Goal: Use online tool/utility: Utilize a website feature to perform a specific function

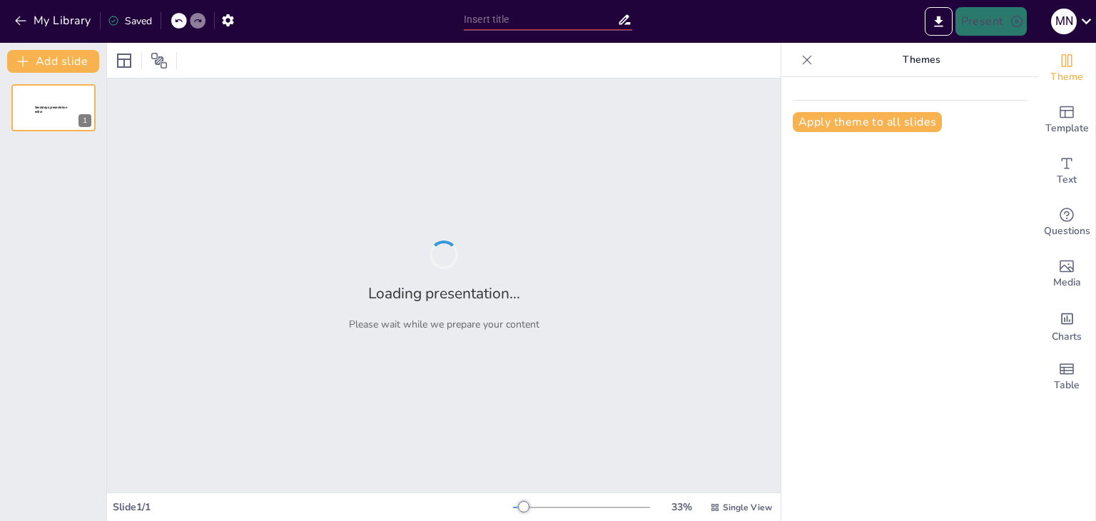
type input "Enhancing Accessibility: UFONE and Connect Hear's Partnership for Deaf Inclusio…"
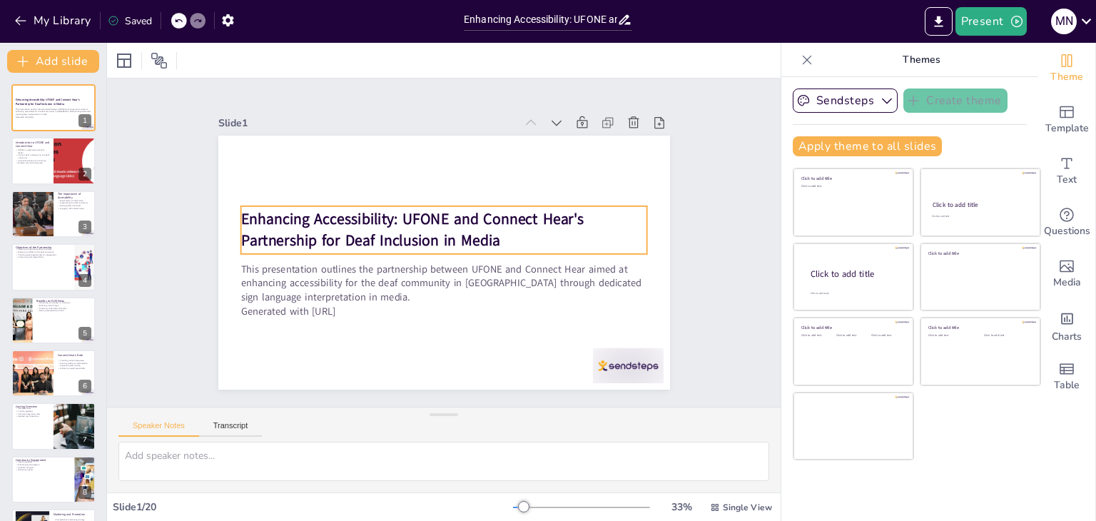
click at [260, 208] on strong "Enhancing Accessibility: UFONE and Connect Hear's Partnership for Deaf Inclusio…" at bounding box center [420, 208] width 330 height 158
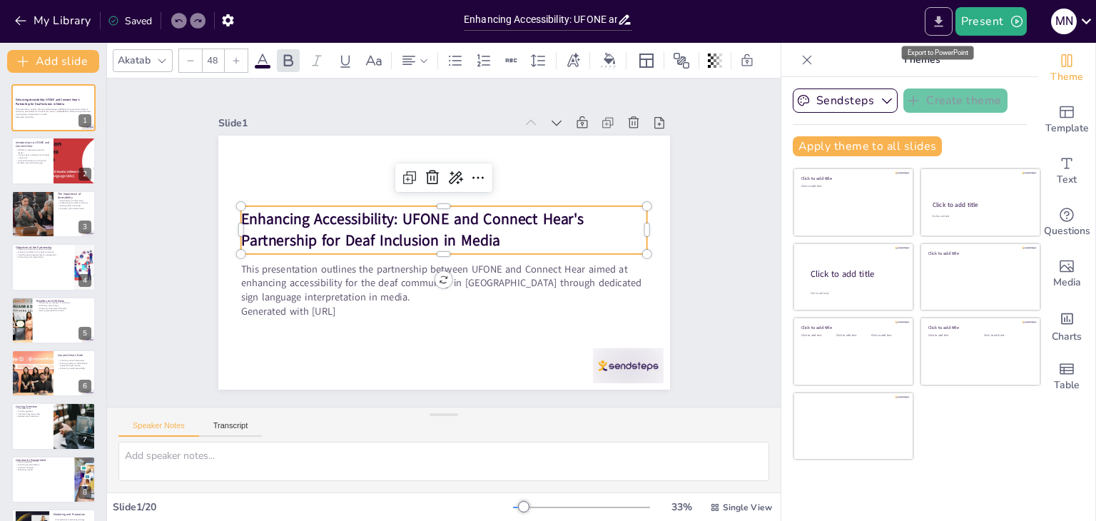
click at [942, 22] on icon "Export to PowerPoint" at bounding box center [938, 21] width 15 height 15
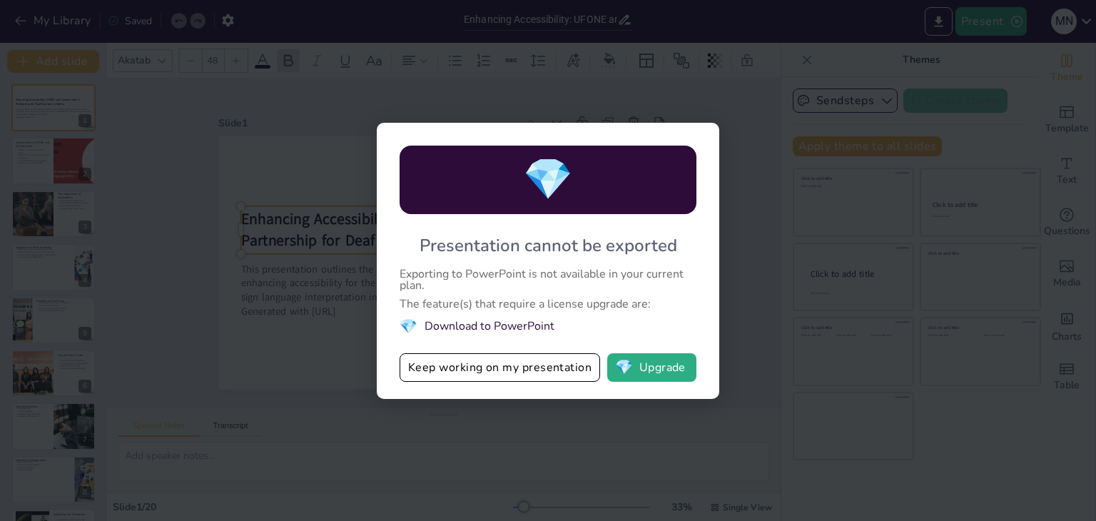
click at [755, 238] on div "💎 Presentation cannot be exported Exporting to PowerPoint is not available in y…" at bounding box center [548, 260] width 1096 height 521
click at [537, 368] on button "Keep working on my presentation" at bounding box center [499, 367] width 200 height 29
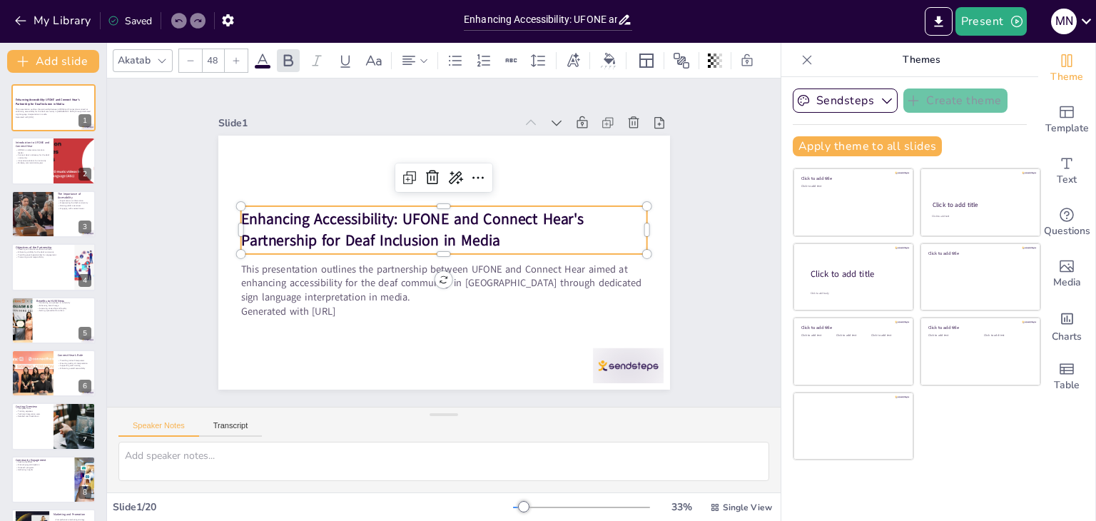
click at [510, 220] on strong "Enhancing Accessibility: UFONE and Connect Hear's Partnership for Deaf Inclusio…" at bounding box center [428, 203] width 282 height 245
click at [371, 209] on strong "Enhancing Accessibility: UFONE and Connect Hear's Partnership for Deaf Inclusio…" at bounding box center [432, 203] width 260 height 269
click at [385, 224] on strong "Enhancing Accessibility: UFONE and Connect Hear's Partnership for Deaf Inclusio…" at bounding box center [420, 208] width 330 height 158
click at [385, 221] on strong "Enhancing Accessibility: UFONE and Connect Hear's Partnership for Deaf Inclusio…" at bounding box center [417, 211] width 339 height 126
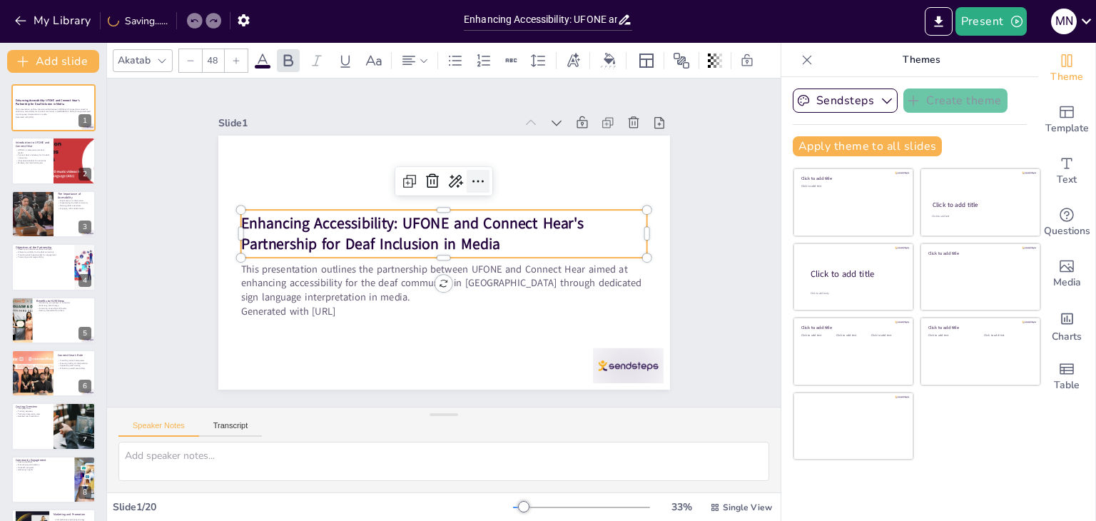
click at [484, 184] on icon at bounding box center [494, 194] width 21 height 21
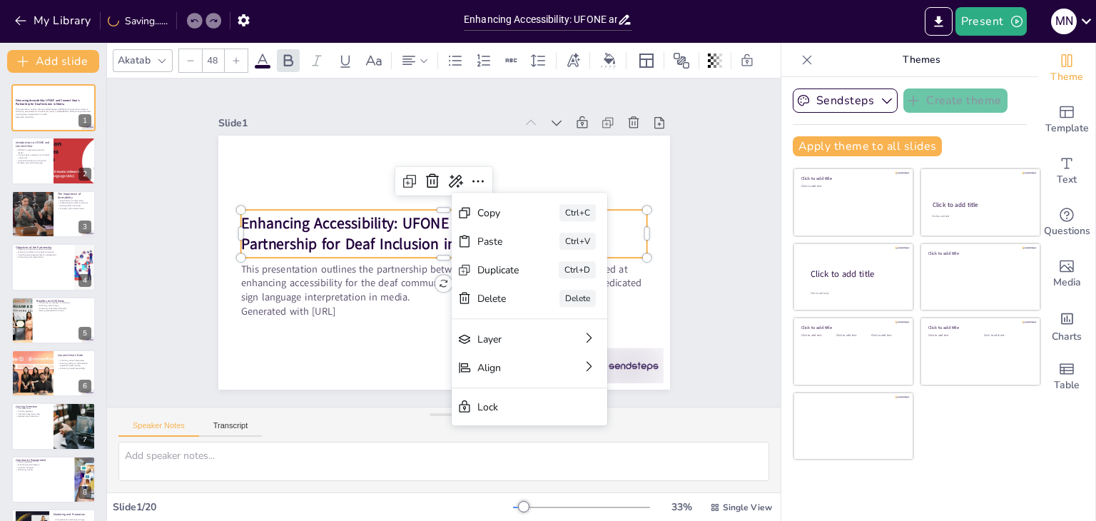
click at [385, 234] on strong "Enhancing Accessibility: UFONE and Connect Hear's Partnership for Deaf Inclusio…" at bounding box center [415, 218] width 345 height 95
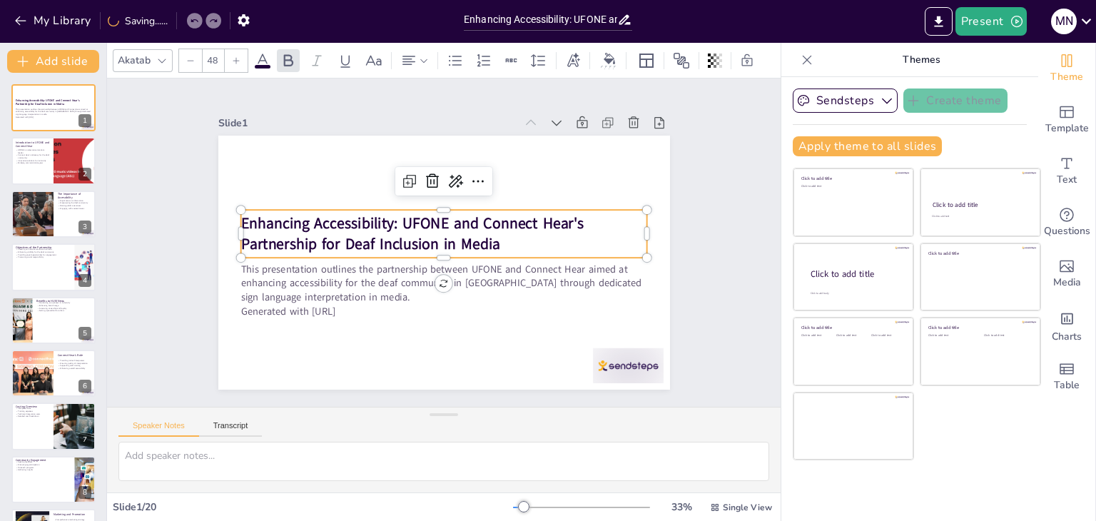
click at [391, 237] on strong "Enhancing Accessibility: UFONE and Connect Hear's Partnership for Deaf Inclusio…" at bounding box center [416, 214] width 339 height 126
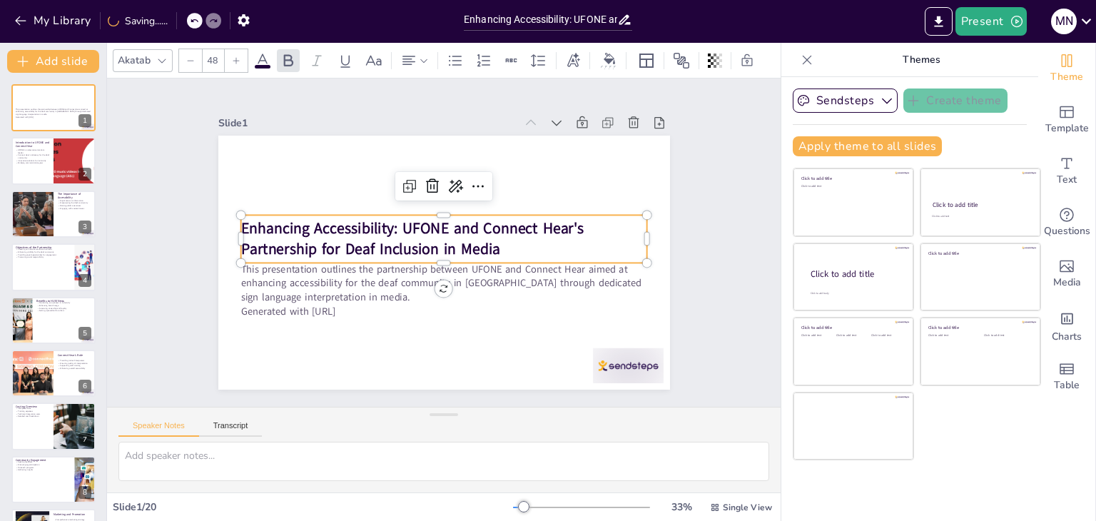
click at [392, 236] on strong "Enhancing Accessibility: UFONE and Connect Hear's Partnership for Deaf Inclusio…" at bounding box center [414, 219] width 339 height 126
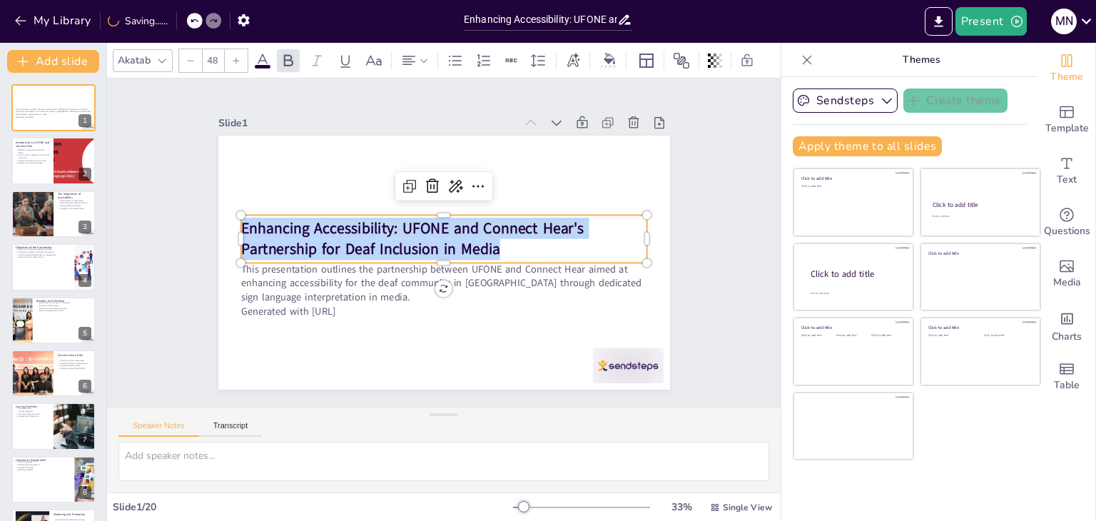
copy strong "Enhancing Accessibility: UFONE and Connect Hear's Partnership for Deaf Inclusio…"
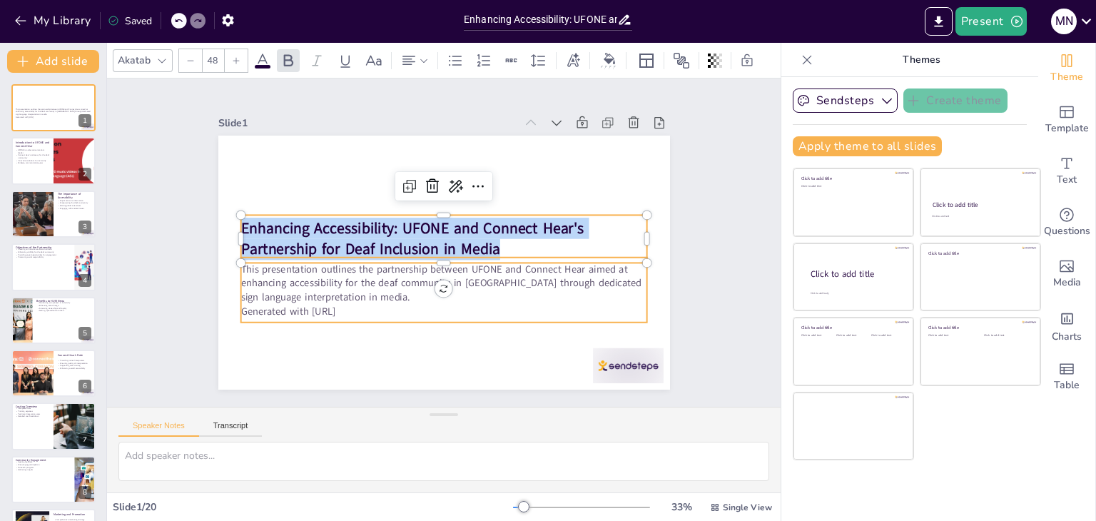
click at [322, 278] on p "This presentation outlines the partnership between UFONE and Connect Hear aimed…" at bounding box center [439, 282] width 409 height 84
type input "32"
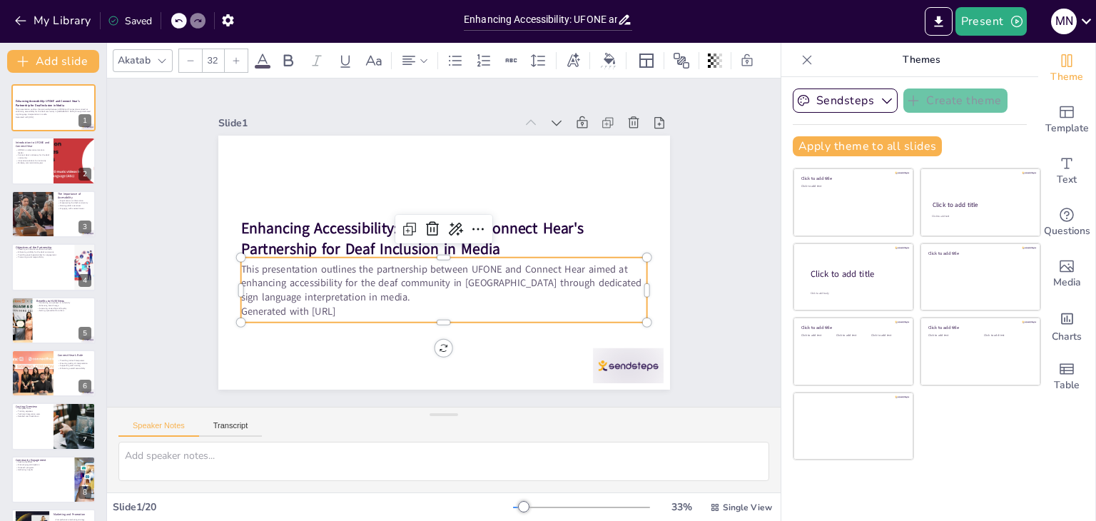
click at [329, 266] on p "This presentation outlines the partnership between UFONE and Connect Hear aimed…" at bounding box center [431, 281] width 399 height 166
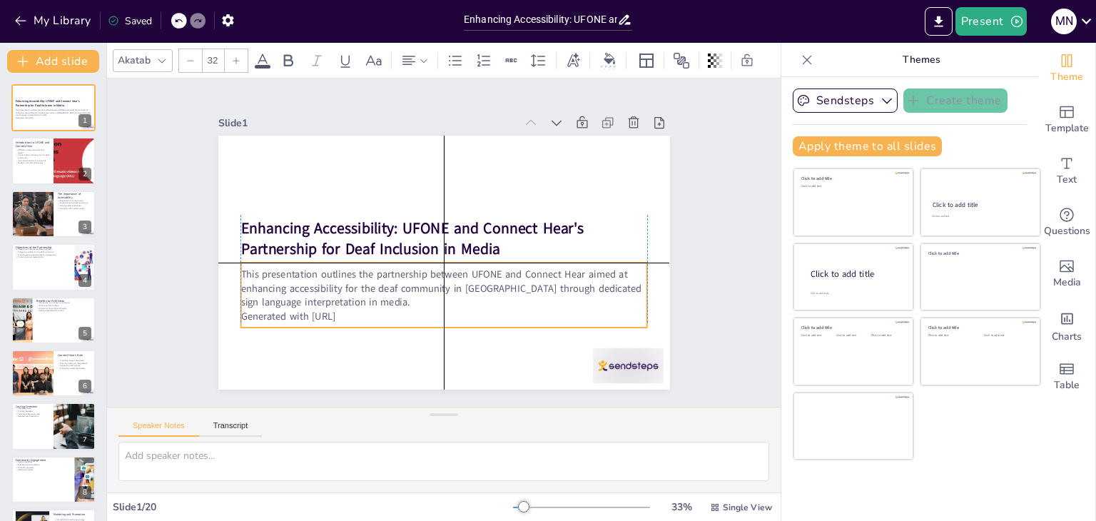
click at [336, 272] on p "This presentation outlines the partnership between UFONE and Connect Hear aimed…" at bounding box center [406, 270] width 273 height 354
click at [336, 272] on p "This presentation outlines the partnership between UFONE and Connect Hear aimed…" at bounding box center [434, 287] width 406 height 126
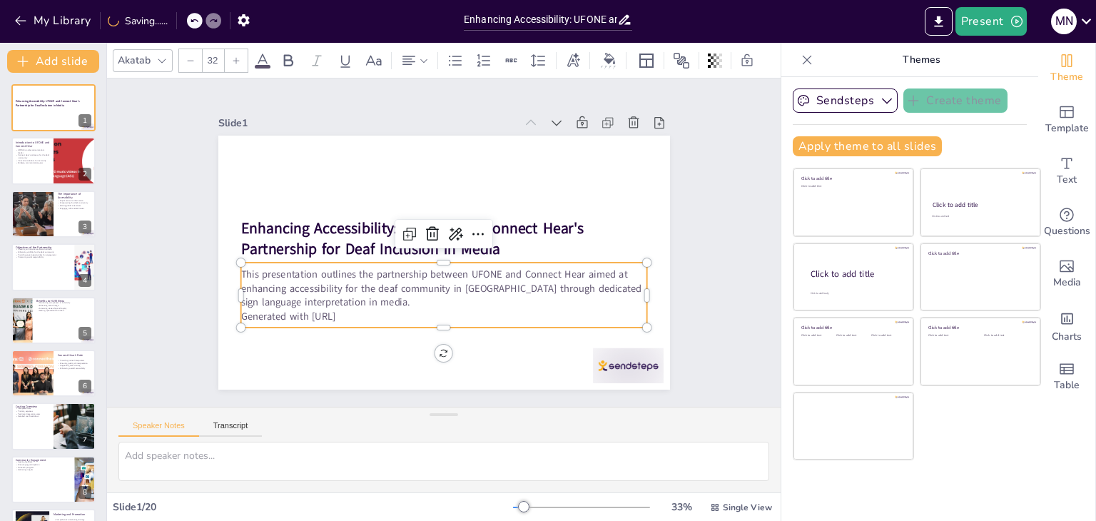
click at [375, 292] on p "This presentation outlines the partnership between UFONE and Connect Hear aimed…" at bounding box center [434, 287] width 406 height 126
copy div "This presentation outlines the partnership between UFONE and Connect Hear aimed…"
click at [52, 153] on div at bounding box center [54, 161] width 86 height 49
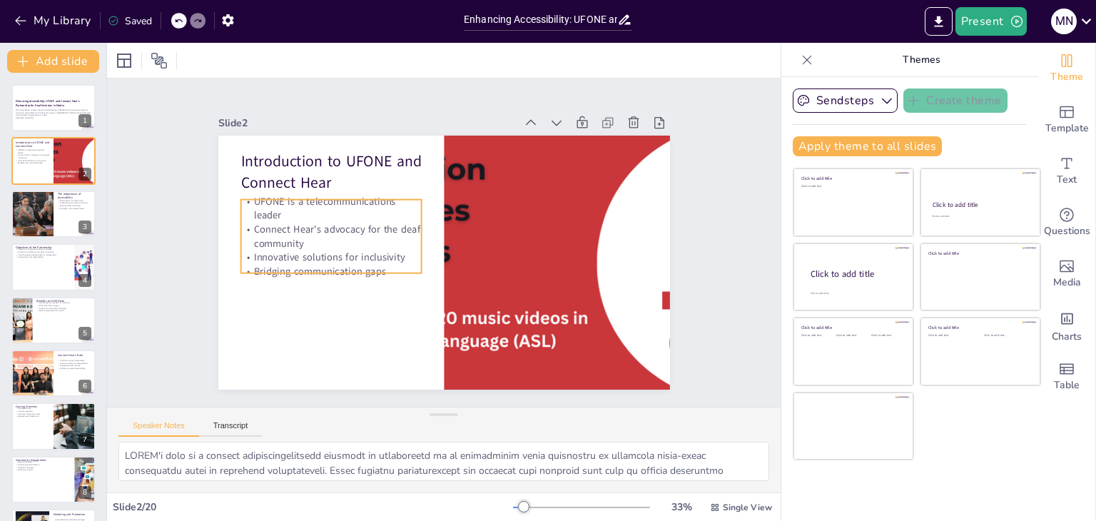
click at [288, 190] on div "Introduction to UFONE and Connect Hear UFONE is a telecommunications leader Con…" at bounding box center [437, 261] width 508 height 381
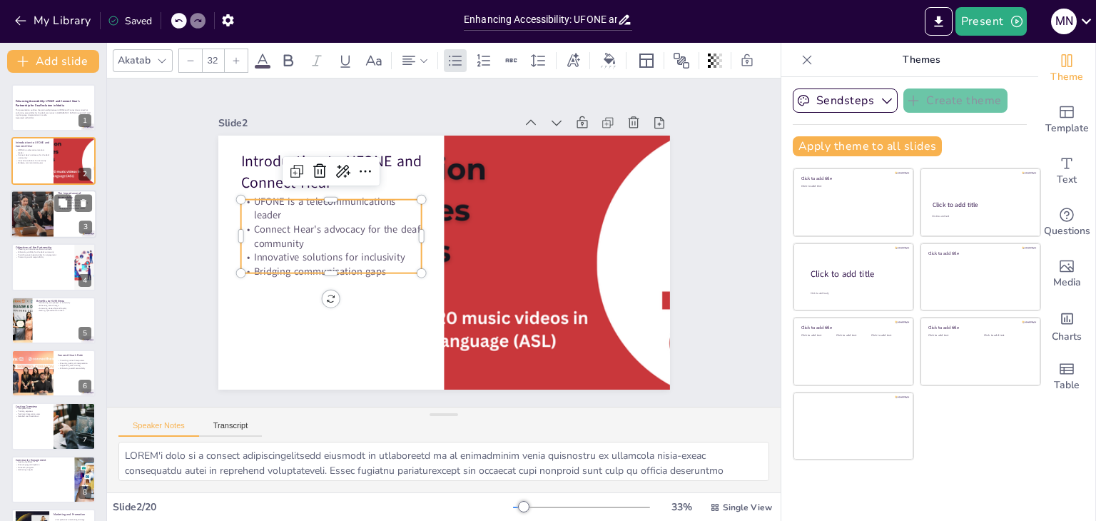
click at [44, 220] on div at bounding box center [32, 214] width 86 height 49
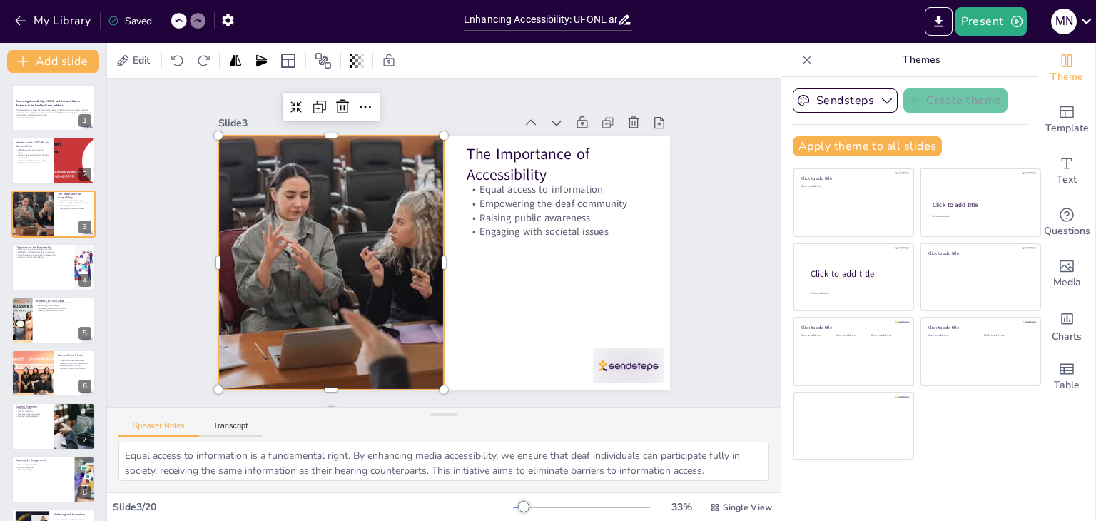
click at [340, 218] on div at bounding box center [353, 172] width 490 height 504
click at [365, 220] on div at bounding box center [329, 251] width 474 height 300
click at [372, 227] on div at bounding box center [390, 141] width 380 height 506
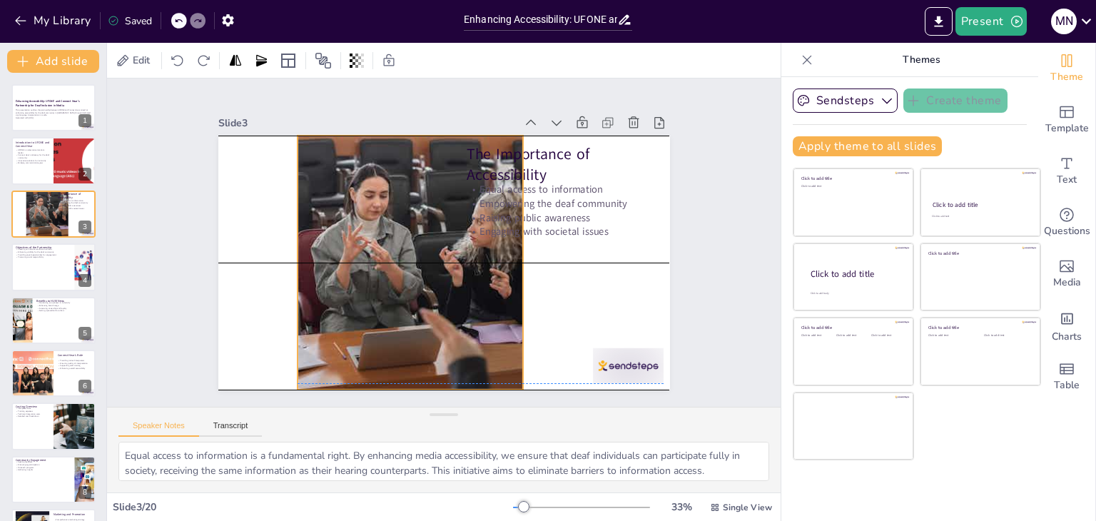
drag, startPoint x: 365, startPoint y: 229, endPoint x: 445, endPoint y: 223, distance: 80.1
click at [445, 223] on div at bounding box center [406, 231] width 490 height 504
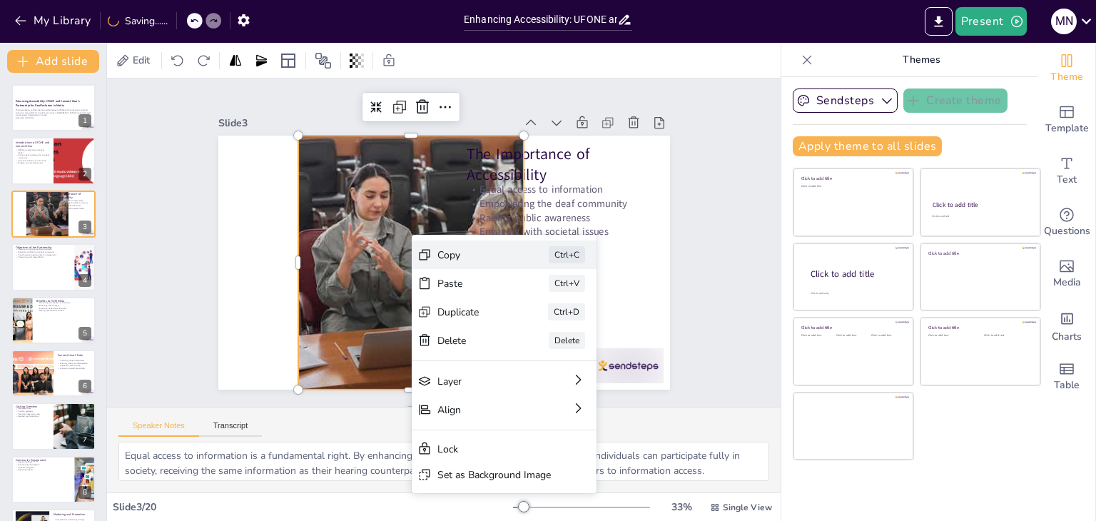
click at [478, 352] on icon at bounding box center [487, 361] width 19 height 19
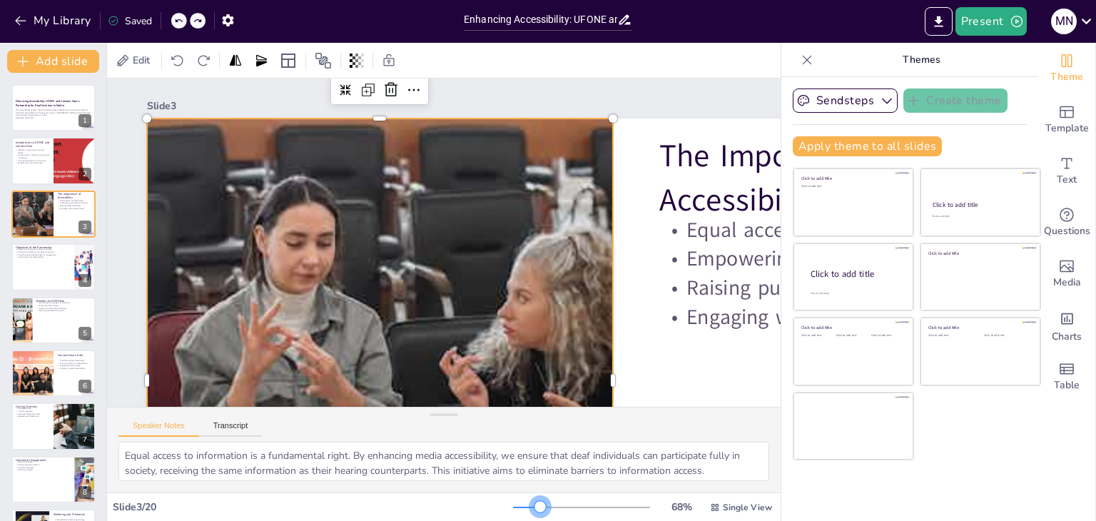
drag, startPoint x: 515, startPoint y: 509, endPoint x: 531, endPoint y: 506, distance: 16.0
click at [534, 506] on div at bounding box center [539, 506] width 11 height 11
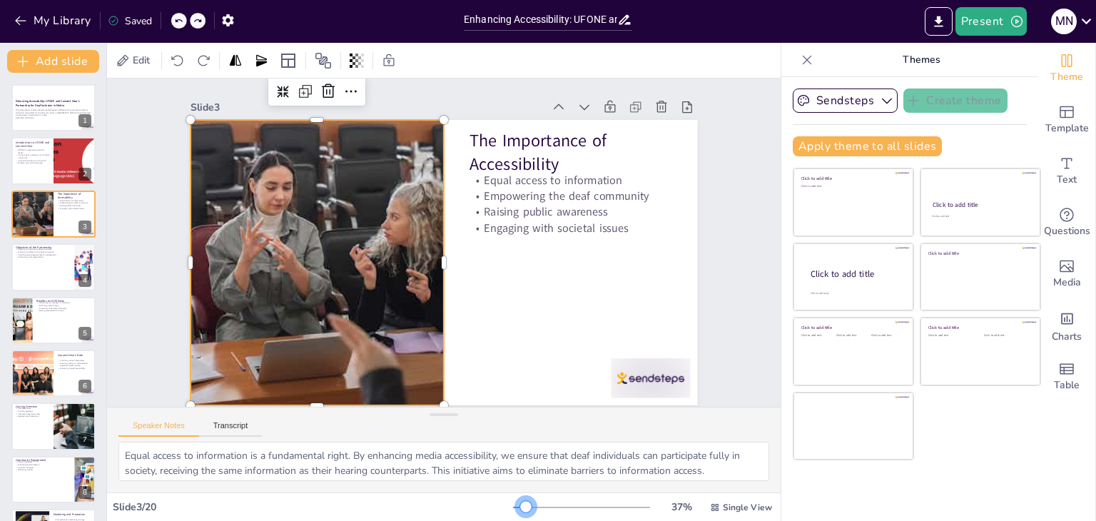
drag, startPoint x: 534, startPoint y: 505, endPoint x: 516, endPoint y: 511, distance: 18.3
click at [520, 511] on div at bounding box center [525, 506] width 11 height 11
click at [63, 265] on div at bounding box center [54, 267] width 86 height 49
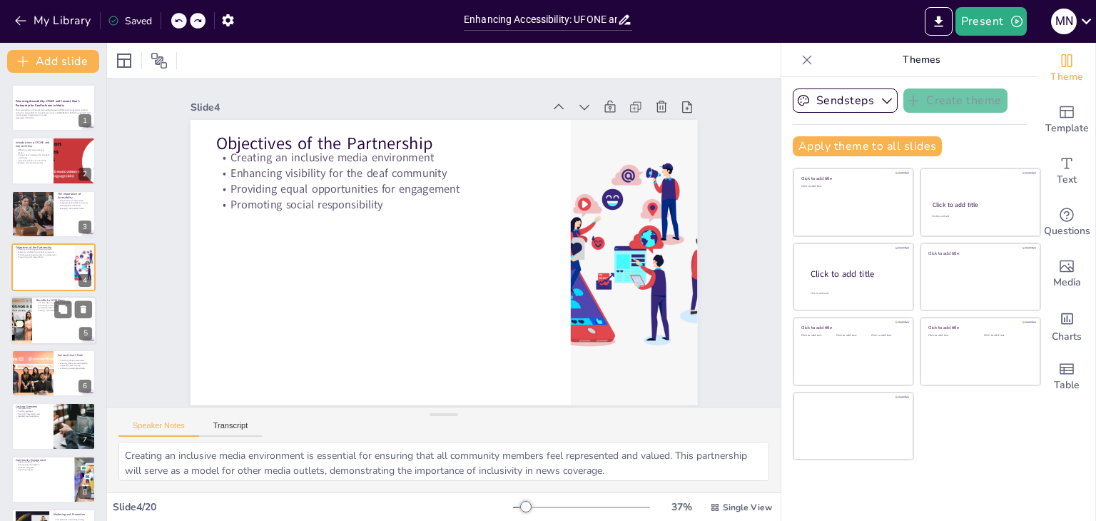
click at [50, 322] on div at bounding box center [54, 320] width 86 height 49
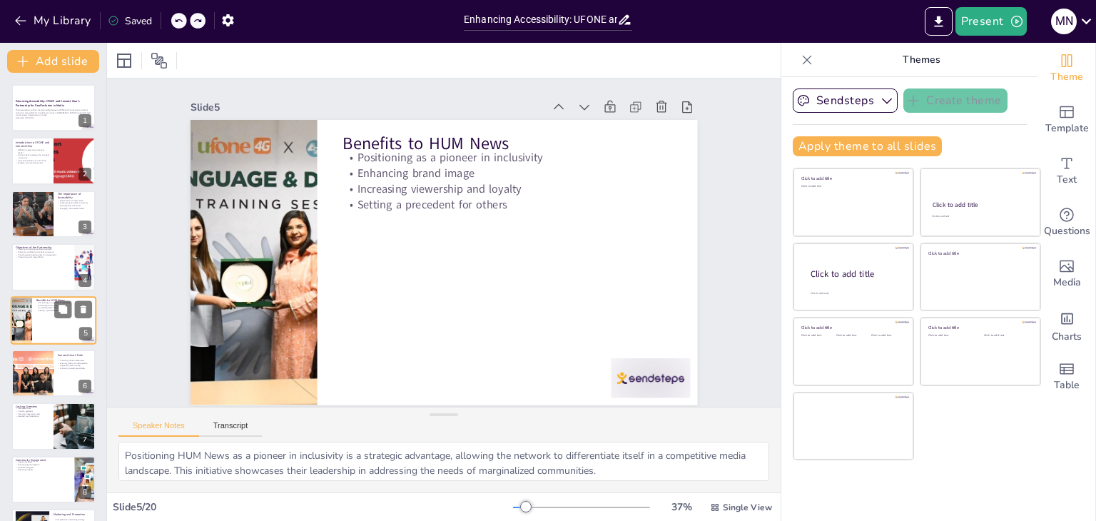
scroll to position [23, 0]
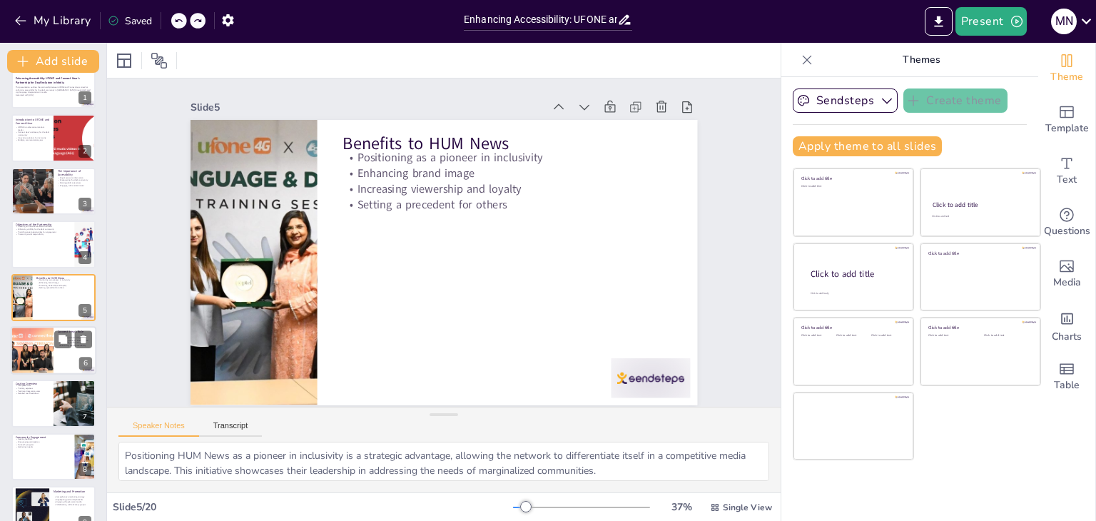
click at [49, 341] on div at bounding box center [32, 350] width 83 height 49
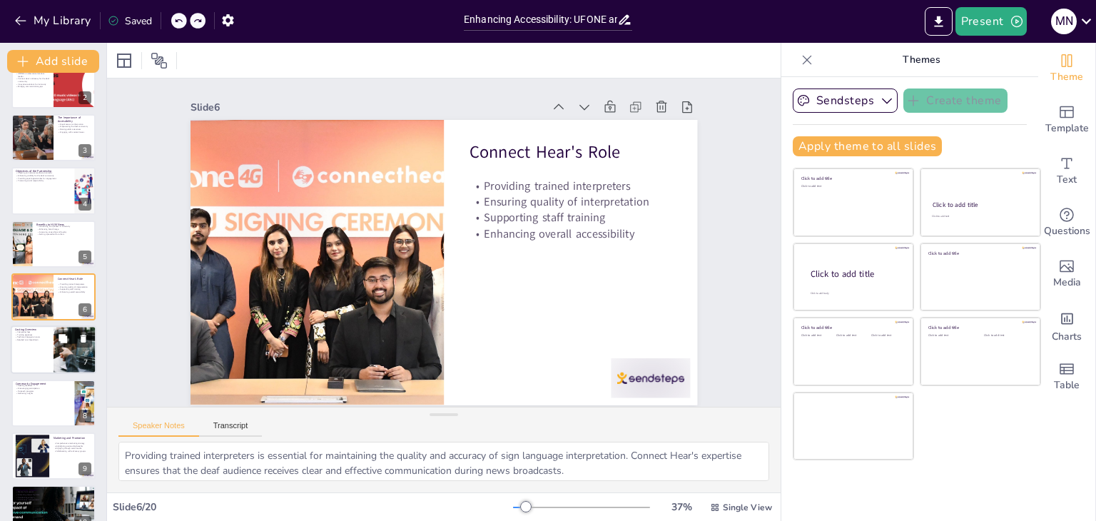
click at [49, 363] on div at bounding box center [54, 350] width 86 height 49
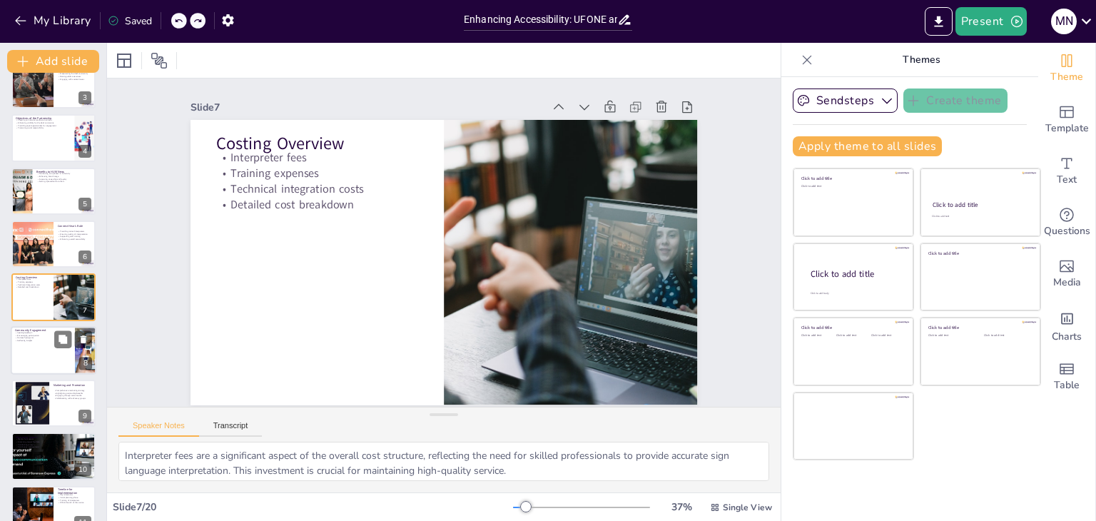
click at [71, 362] on div at bounding box center [54, 350] width 86 height 49
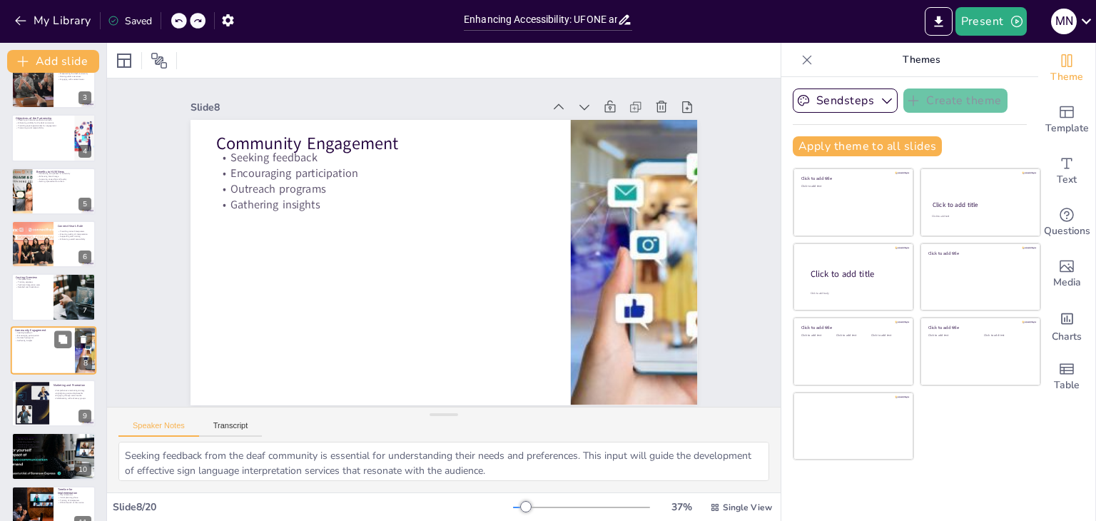
scroll to position [183, 0]
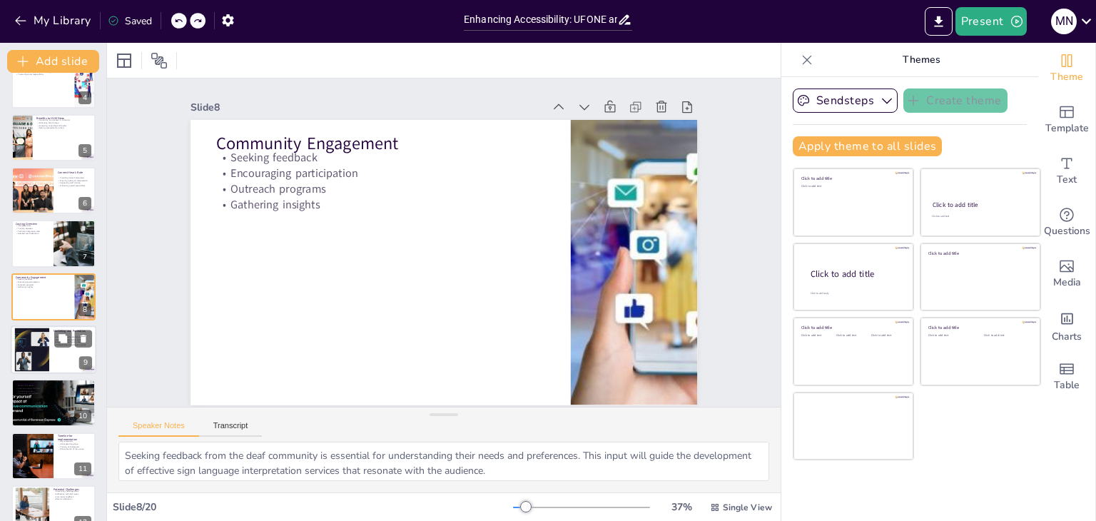
click at [46, 355] on div at bounding box center [31, 350] width 65 height 44
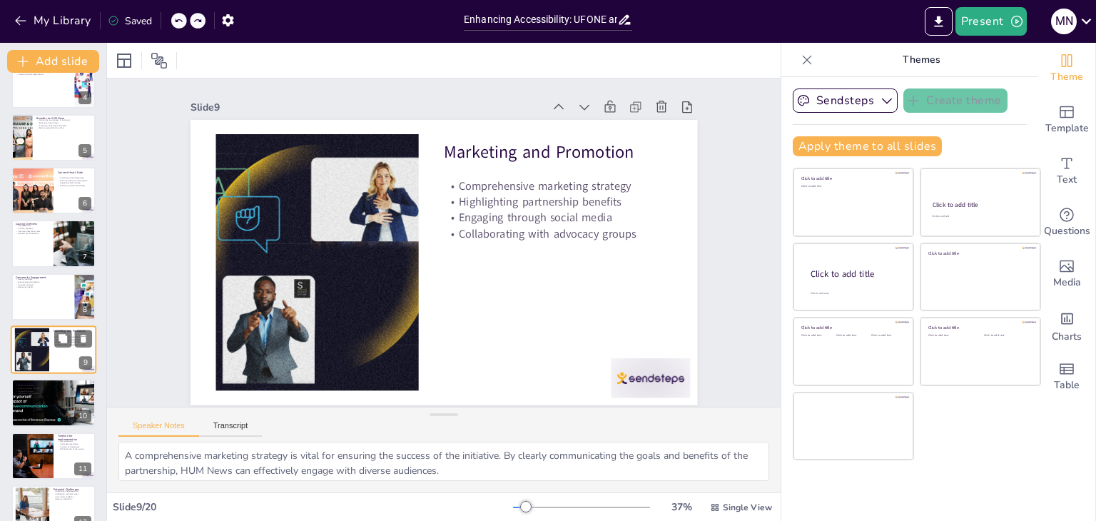
scroll to position [235, 0]
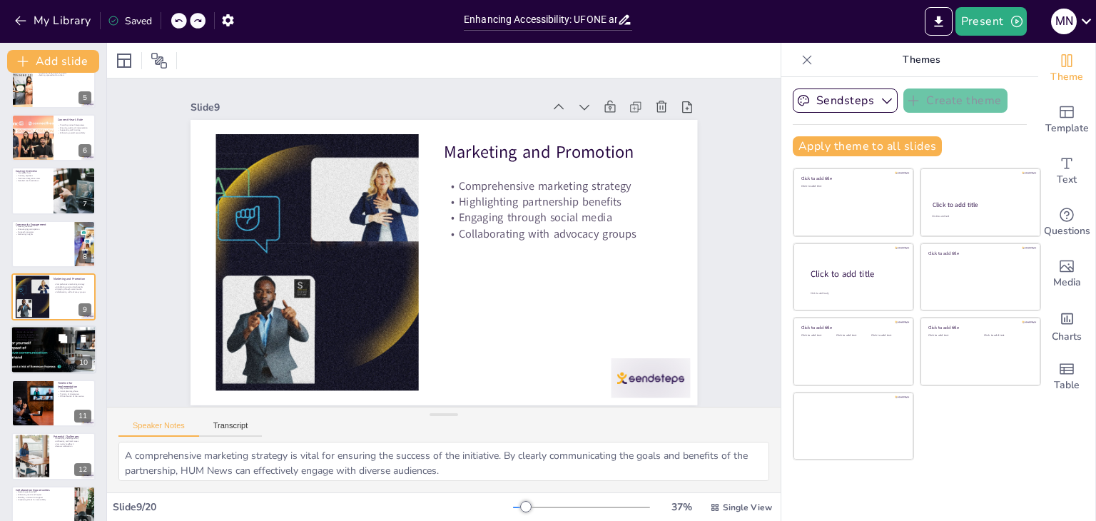
click at [40, 358] on div at bounding box center [54, 350] width 111 height 49
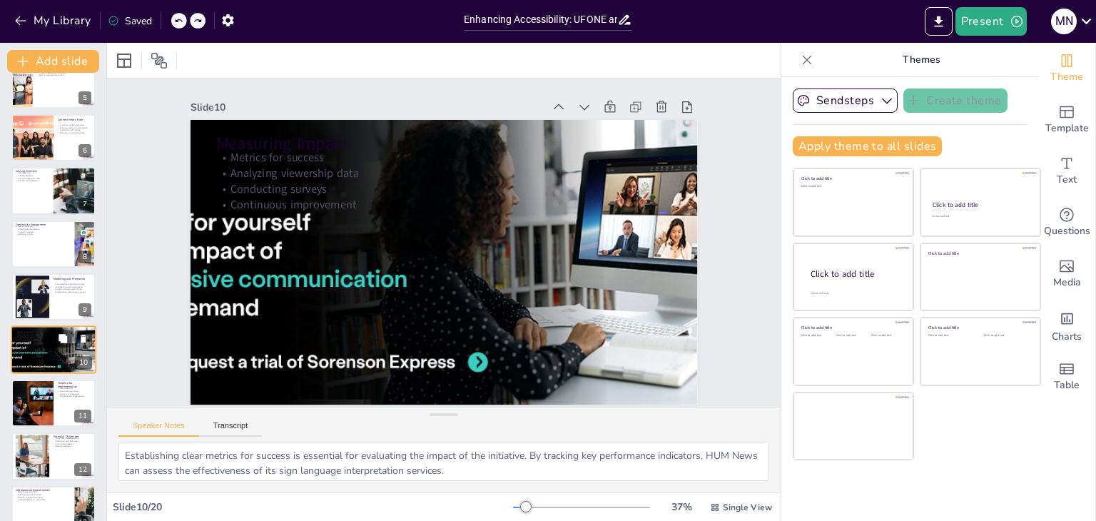
scroll to position [288, 0]
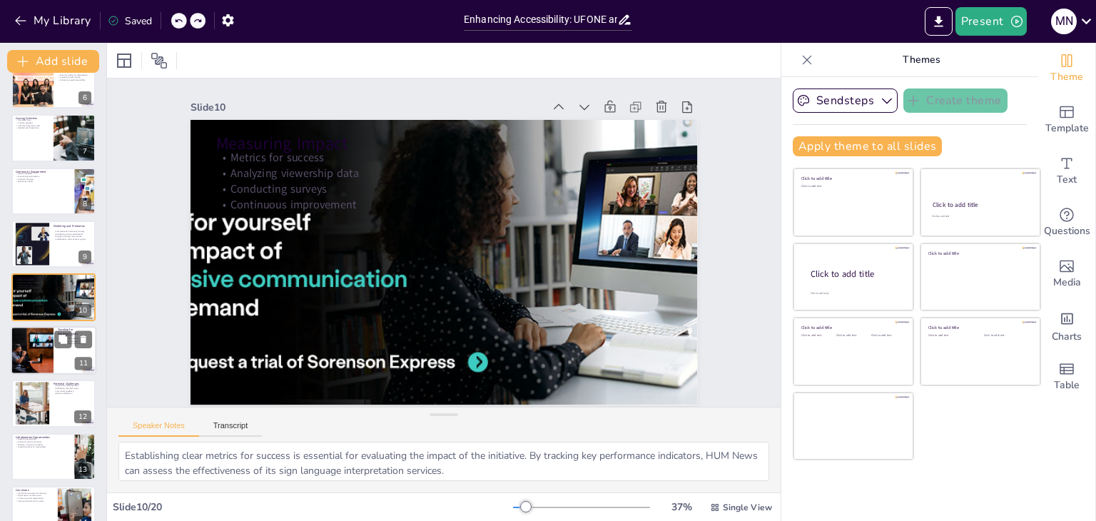
click at [54, 355] on div at bounding box center [54, 350] width 86 height 49
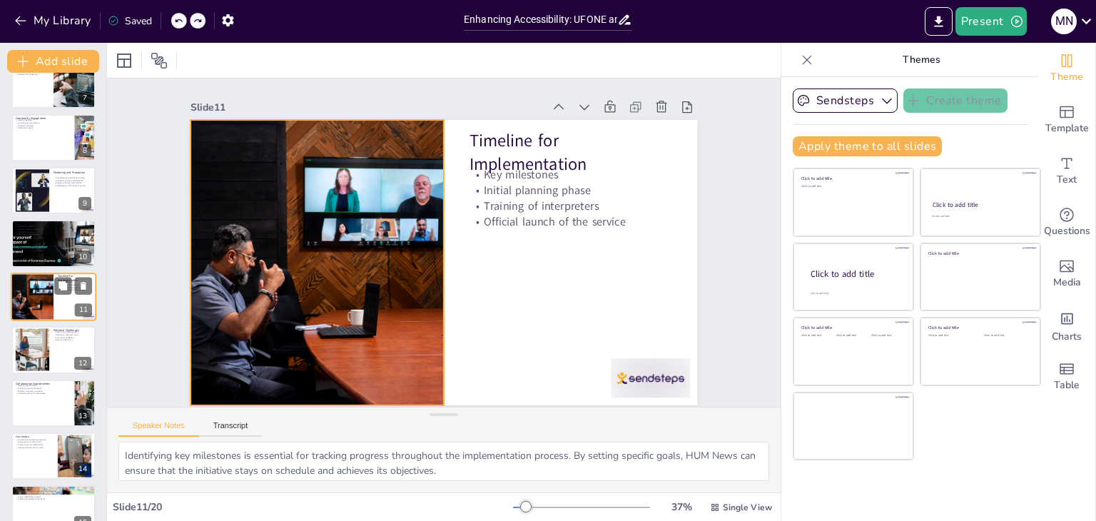
click at [43, 297] on div at bounding box center [32, 297] width 72 height 49
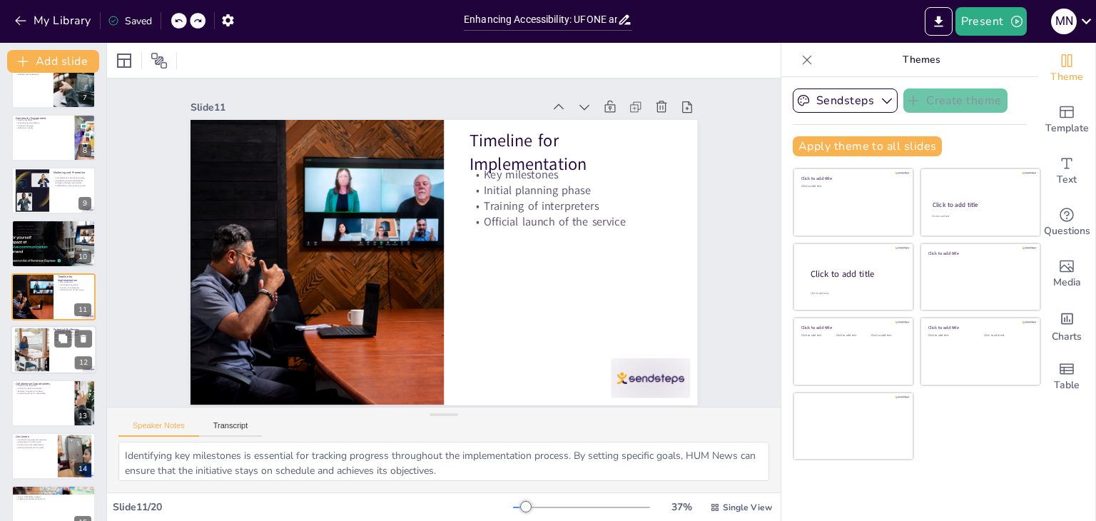
click at [49, 336] on div at bounding box center [31, 350] width 75 height 44
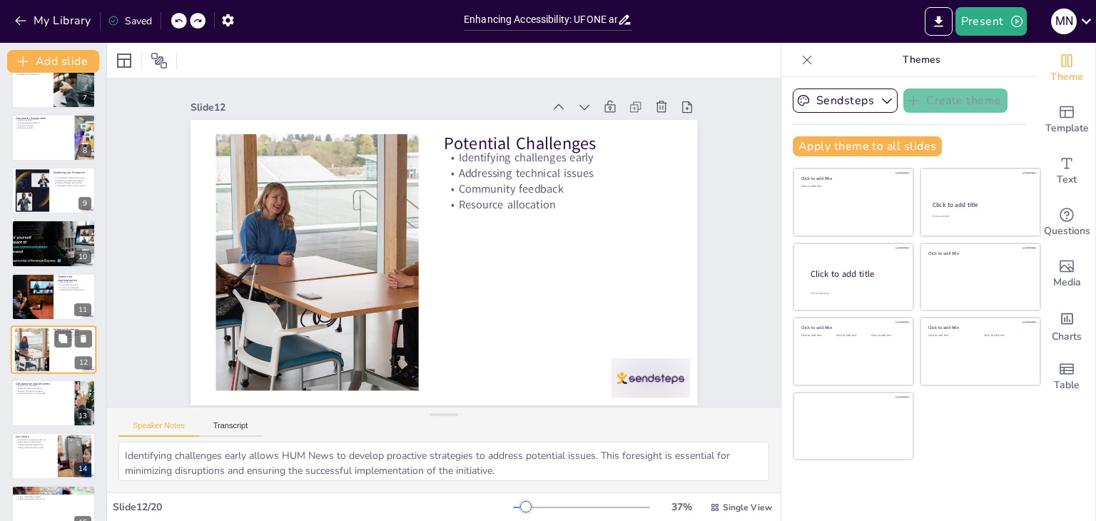
scroll to position [0, 0]
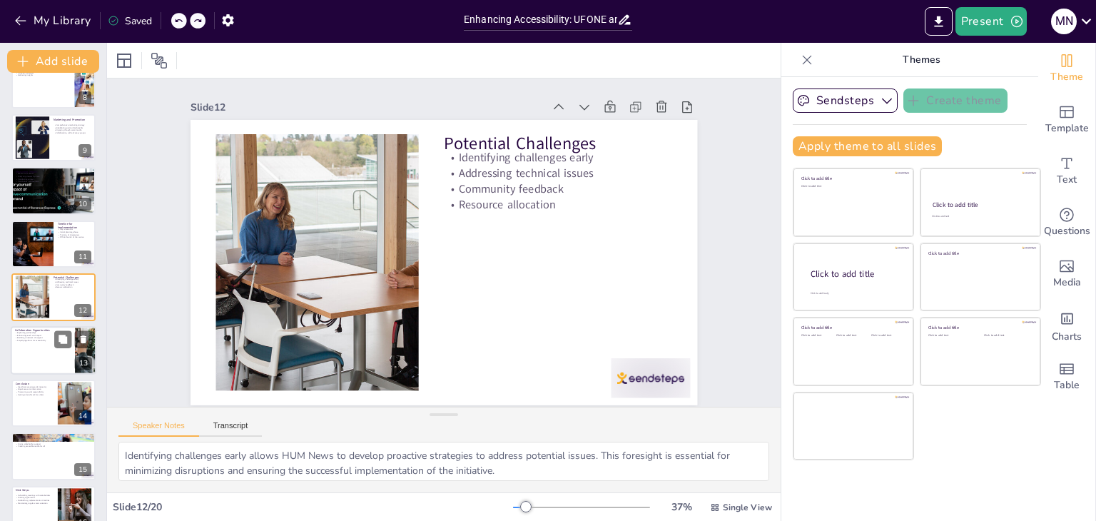
click at [38, 340] on p "Amplifying efforts for accessibility" at bounding box center [43, 340] width 56 height 3
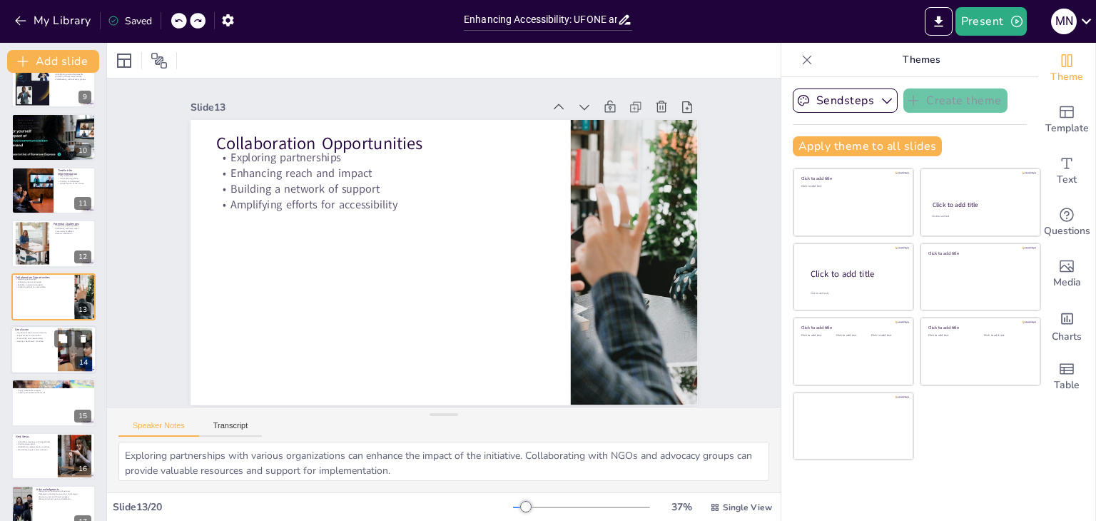
click at [31, 349] on div at bounding box center [54, 349] width 86 height 49
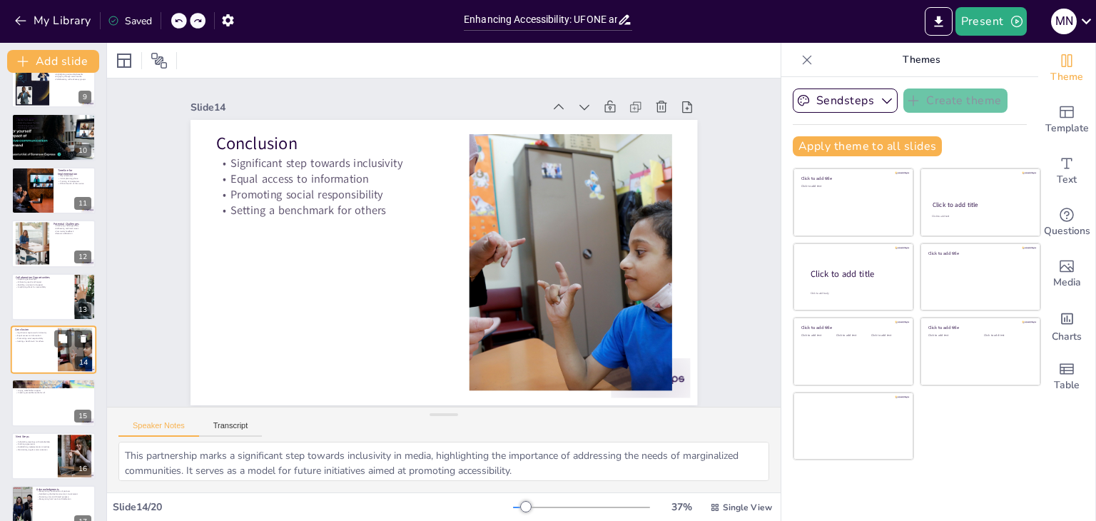
scroll to position [501, 0]
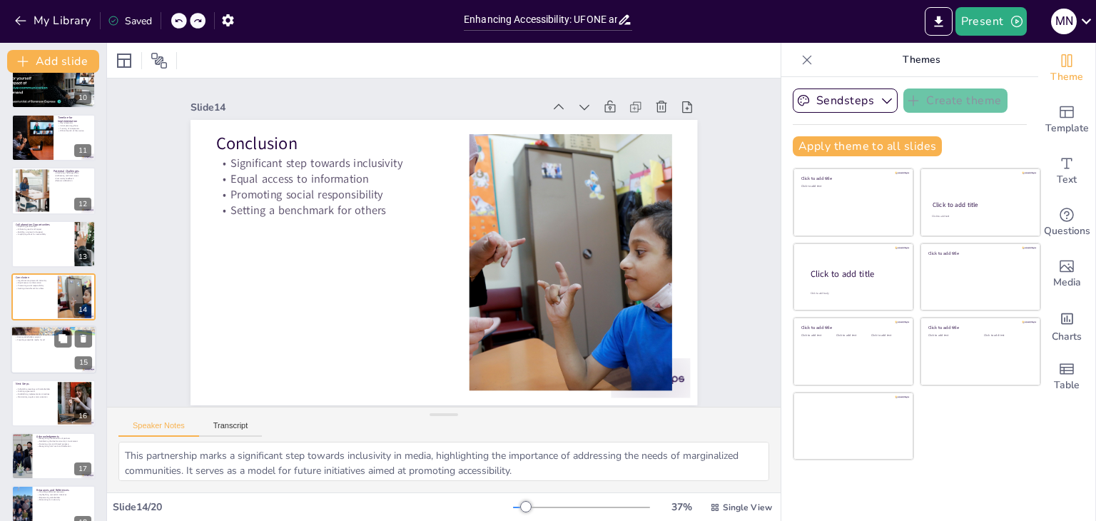
click at [48, 352] on div at bounding box center [54, 350] width 86 height 49
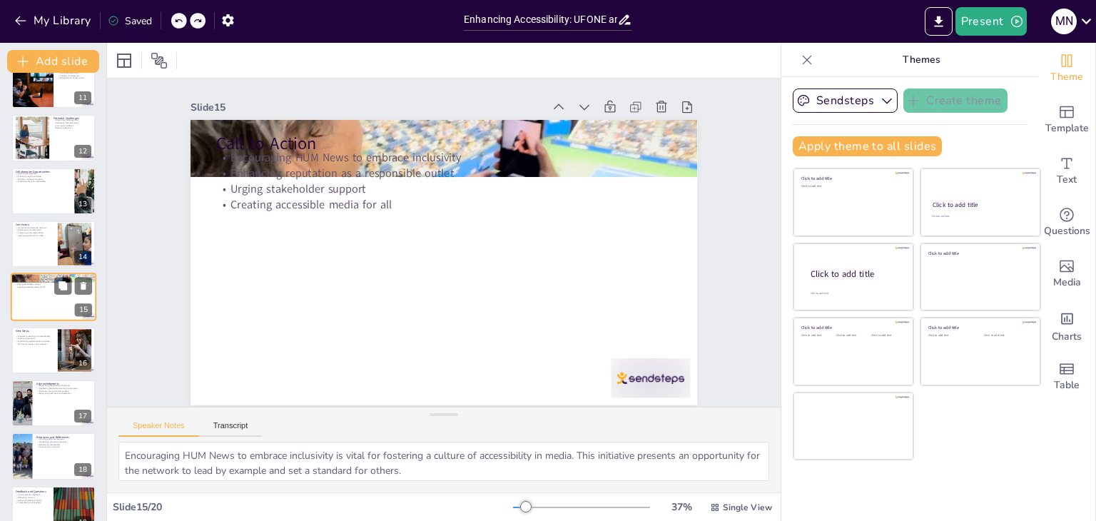
scroll to position [582, 0]
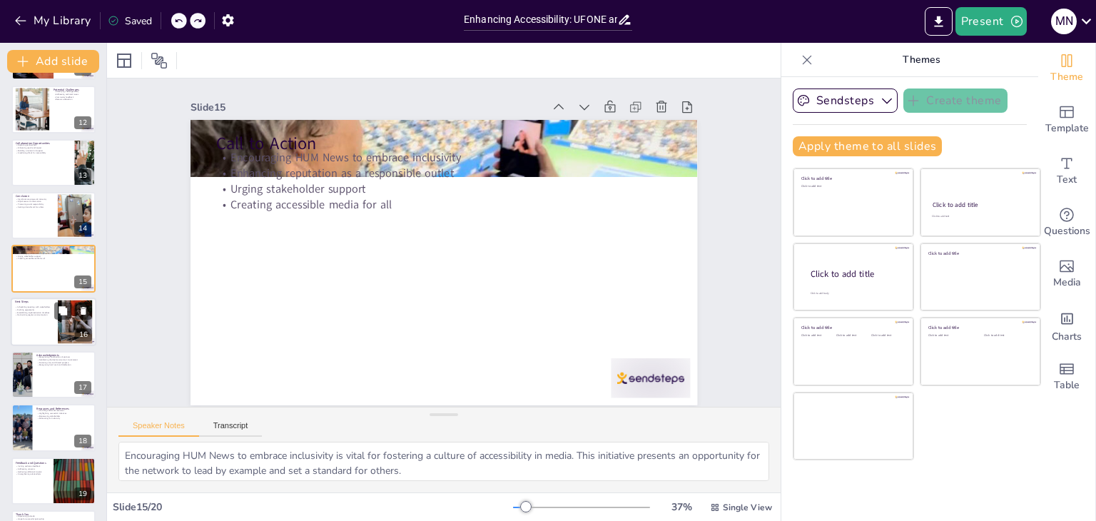
click at [41, 308] on p "Drafting agreements" at bounding box center [34, 309] width 39 height 3
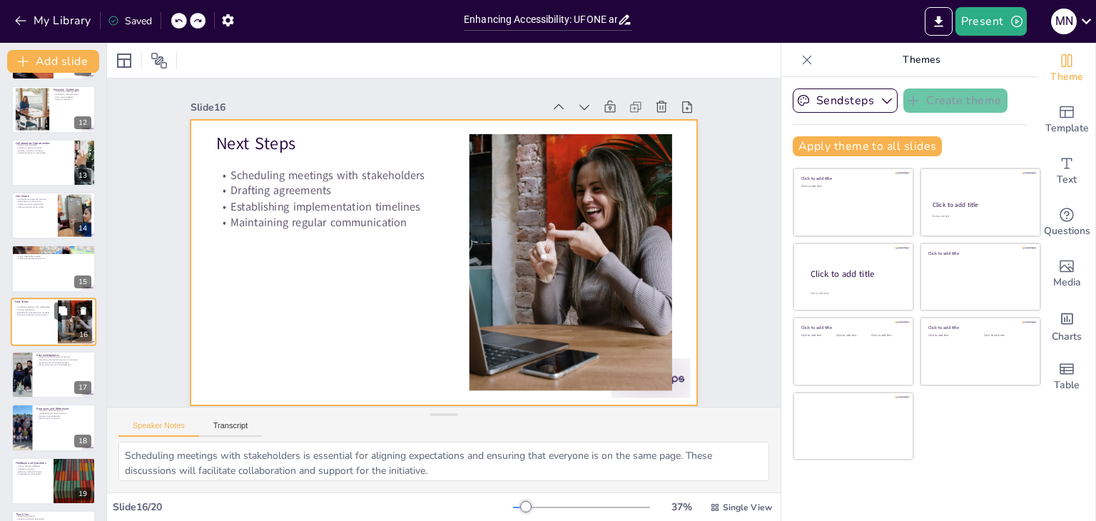
scroll to position [607, 0]
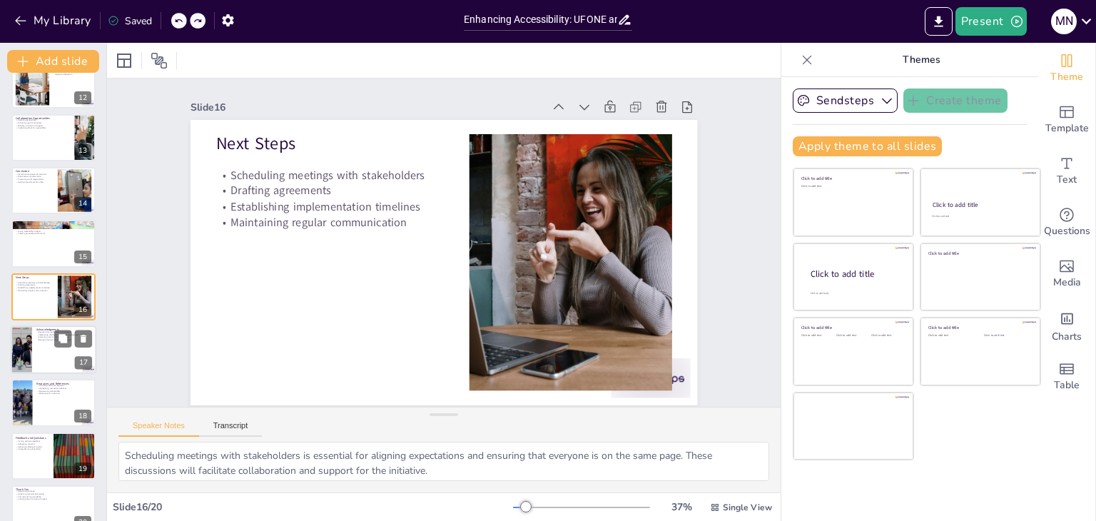
click at [37, 343] on div at bounding box center [54, 349] width 86 height 49
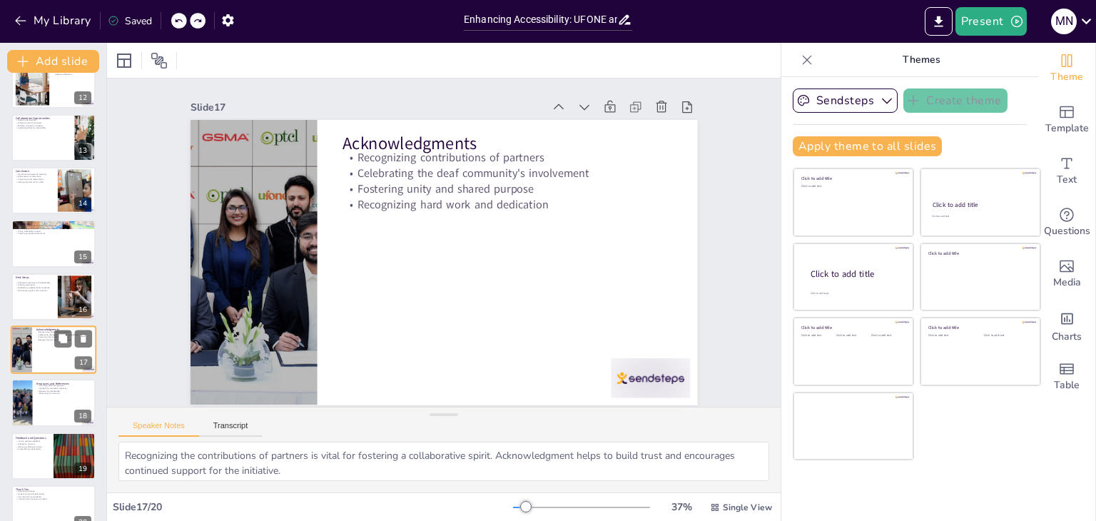
scroll to position [630, 0]
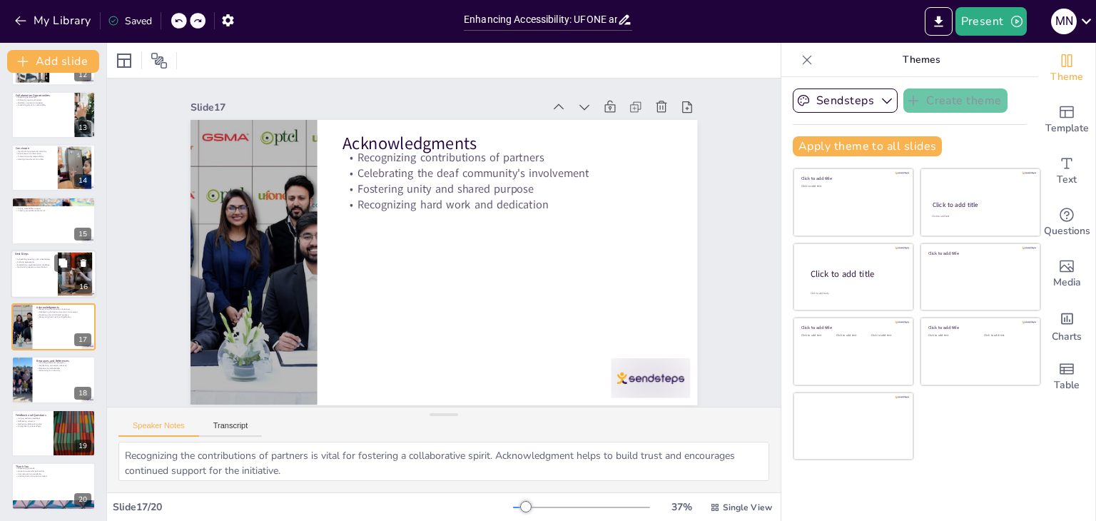
click at [36, 277] on div at bounding box center [54, 274] width 86 height 49
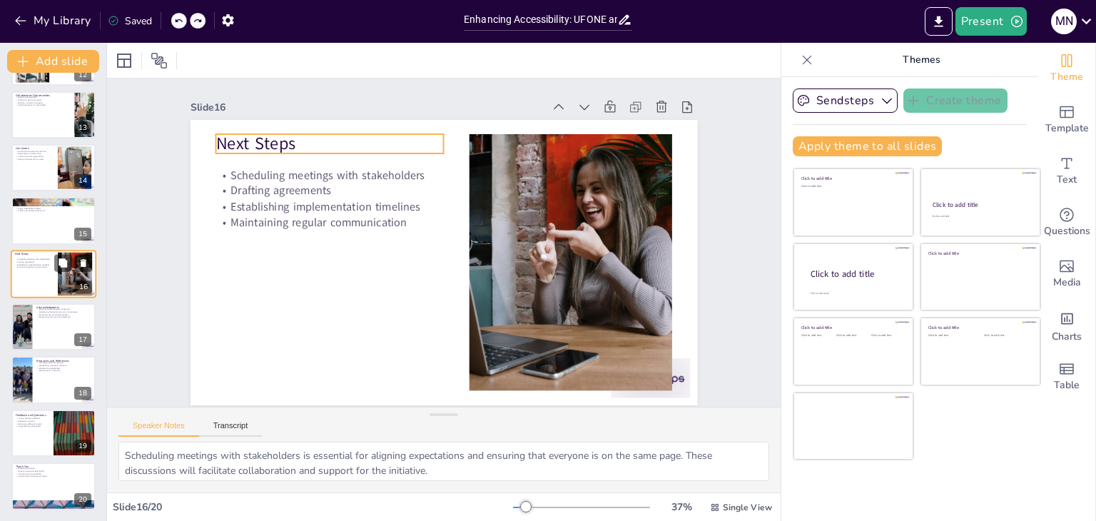
scroll to position [607, 0]
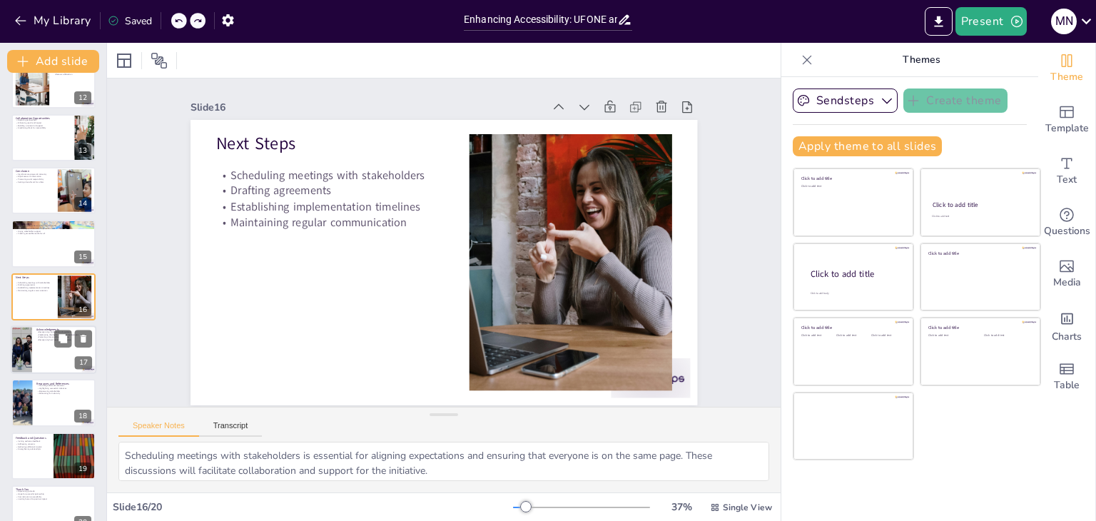
click at [46, 345] on div at bounding box center [54, 349] width 86 height 49
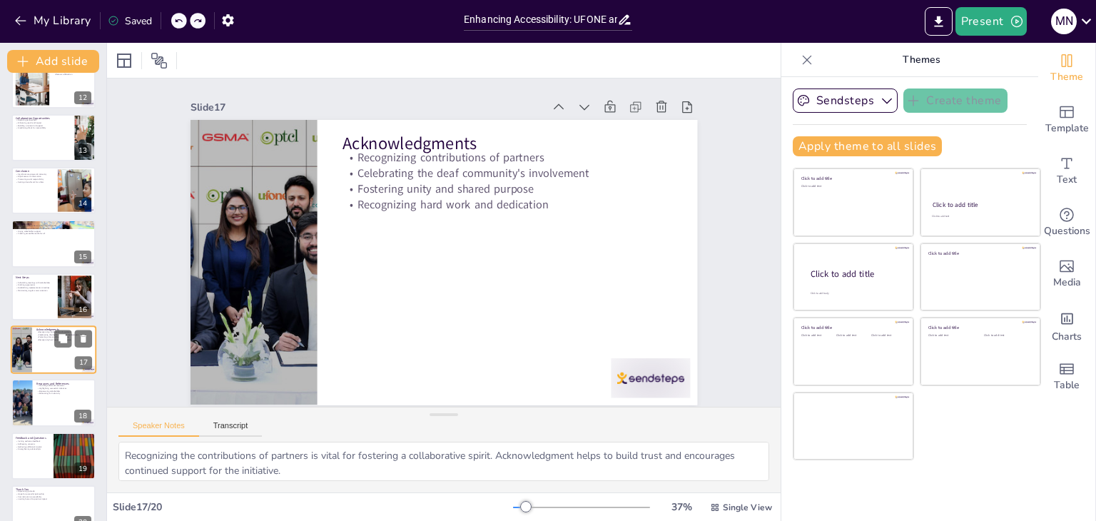
scroll to position [630, 0]
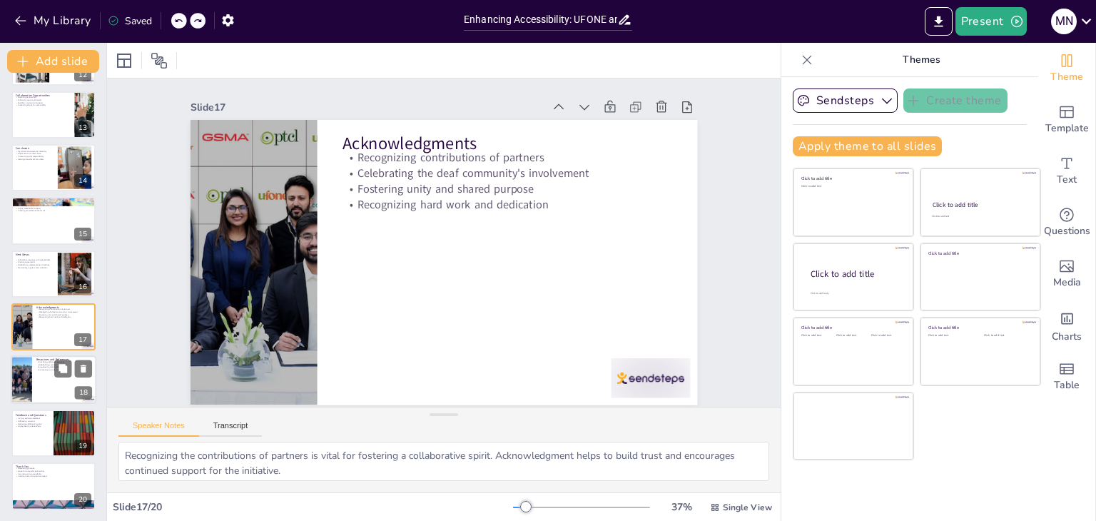
click at [39, 379] on div at bounding box center [54, 380] width 86 height 49
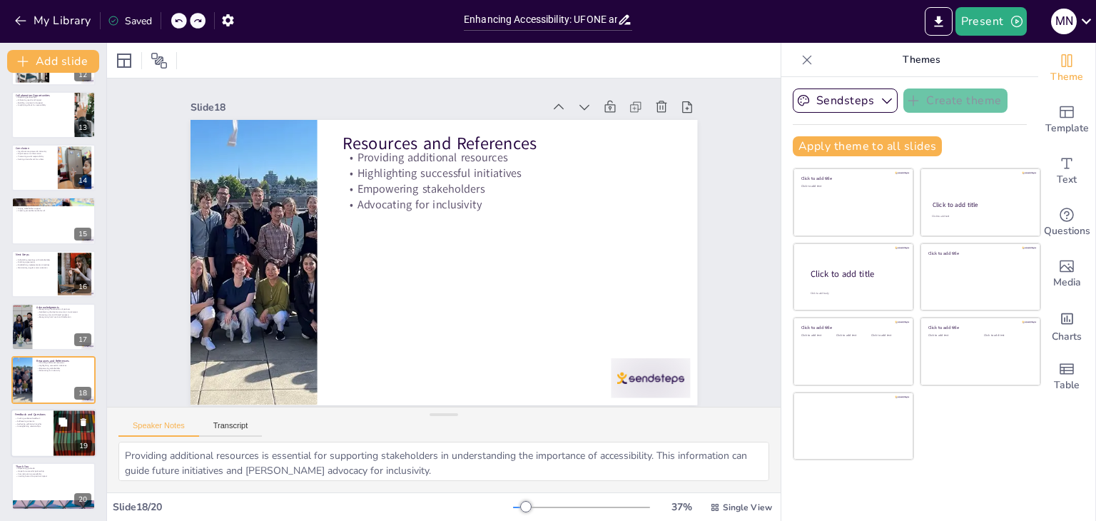
click at [39, 434] on div at bounding box center [54, 433] width 86 height 49
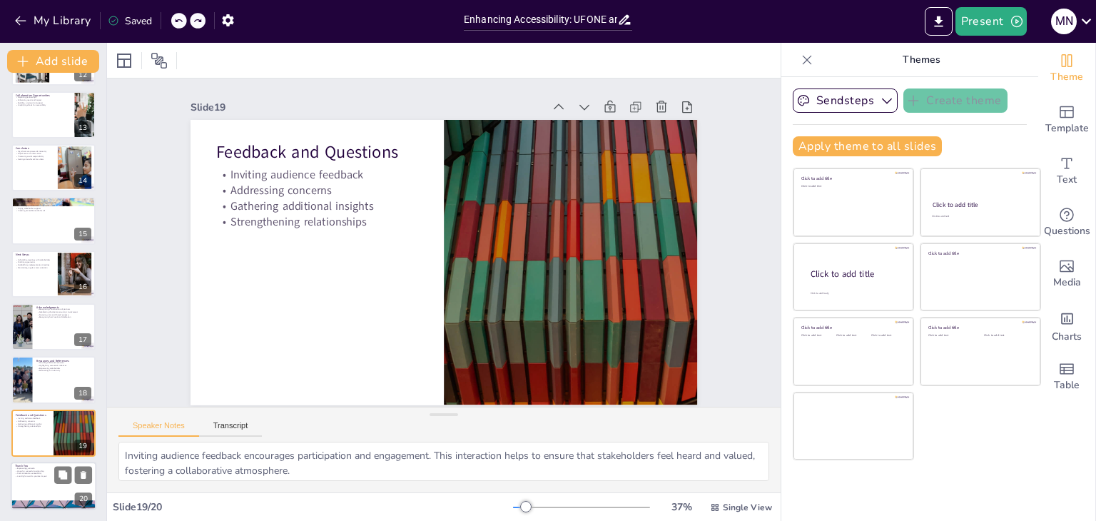
click at [51, 481] on div at bounding box center [54, 486] width 86 height 49
type textarea "Expressing gratitude to the audience is essential for acknowledging their time …"
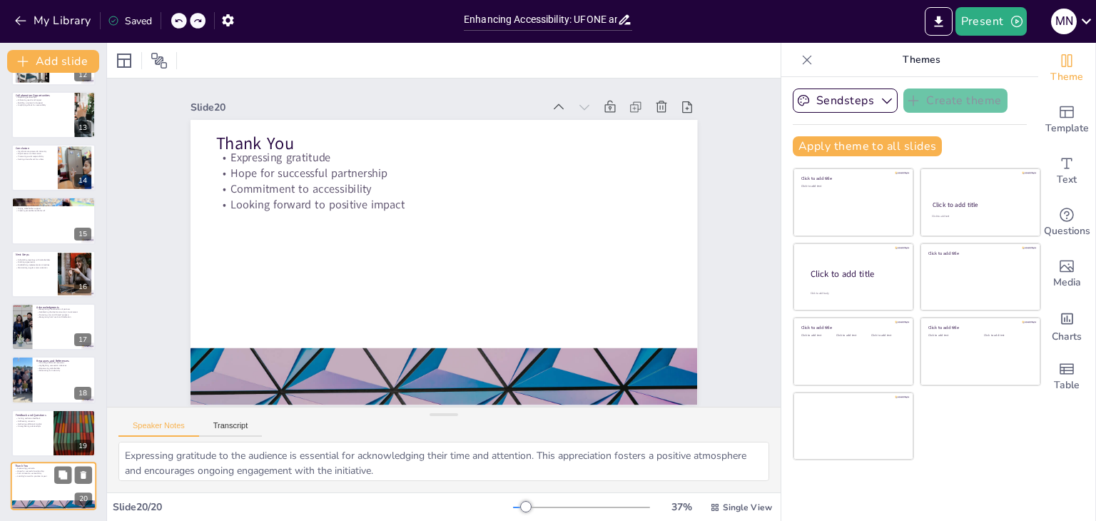
scroll to position [8, 0]
